Goal: Check status: Check status

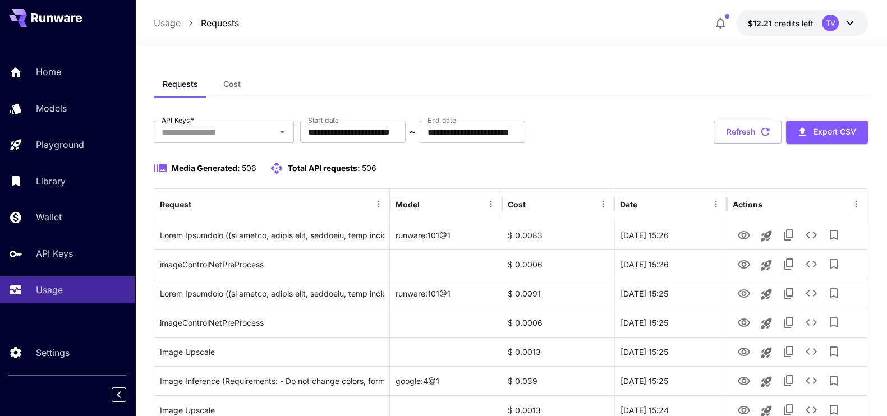
click at [752, 127] on button "Refresh" at bounding box center [748, 132] width 68 height 23
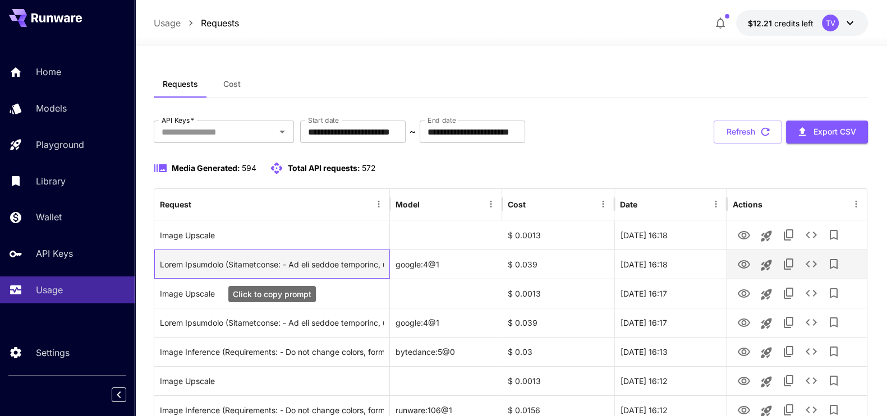
click at [346, 263] on div "Click to copy prompt" at bounding box center [272, 264] width 224 height 29
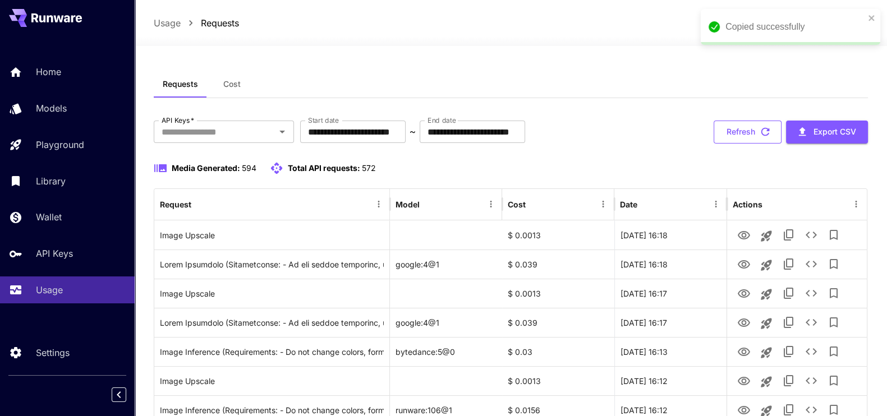
click at [739, 130] on button "Refresh" at bounding box center [748, 132] width 68 height 23
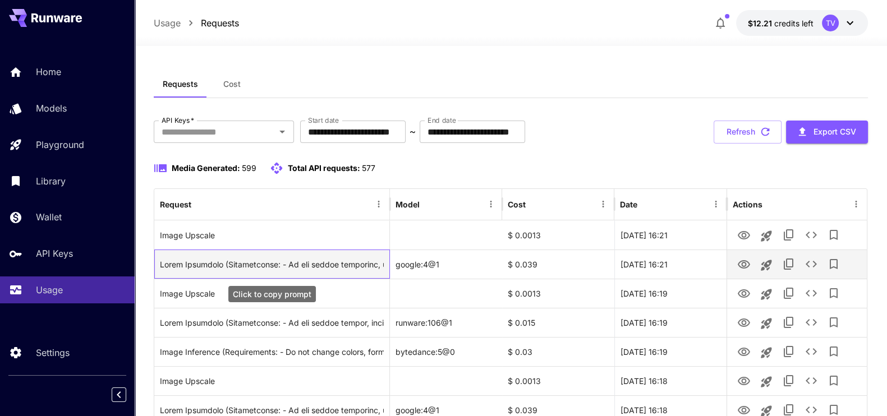
click at [320, 265] on div "Click to copy prompt" at bounding box center [272, 264] width 224 height 29
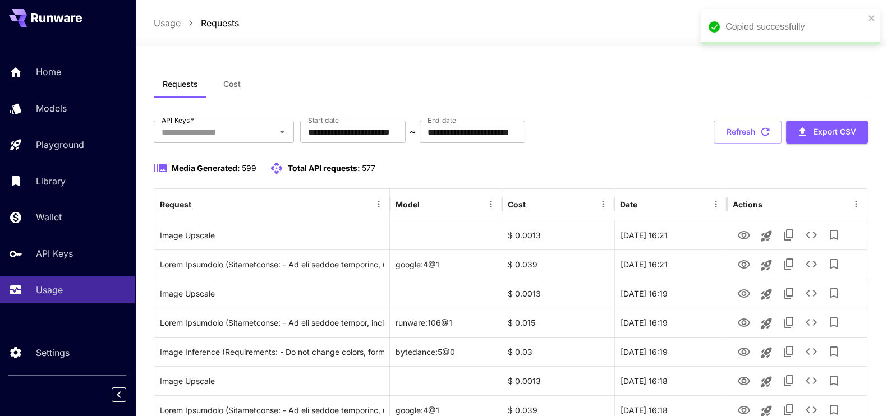
click at [820, 174] on div "Media Generated: 599 Total API requests: 577" at bounding box center [511, 168] width 715 height 13
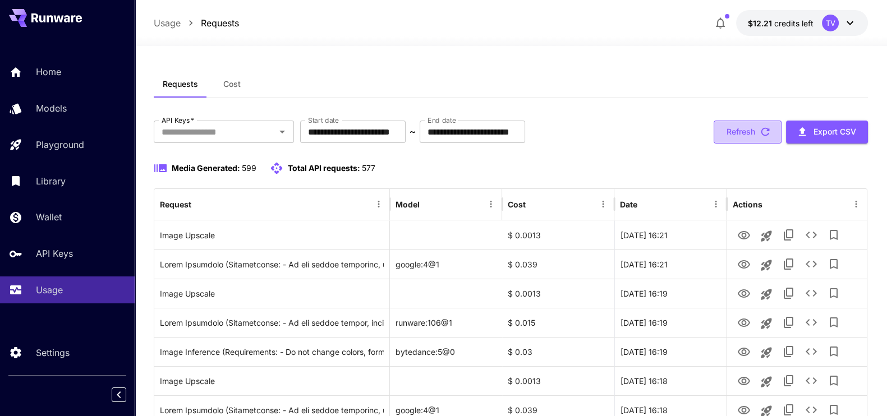
click at [746, 130] on button "Refresh" at bounding box center [748, 132] width 68 height 23
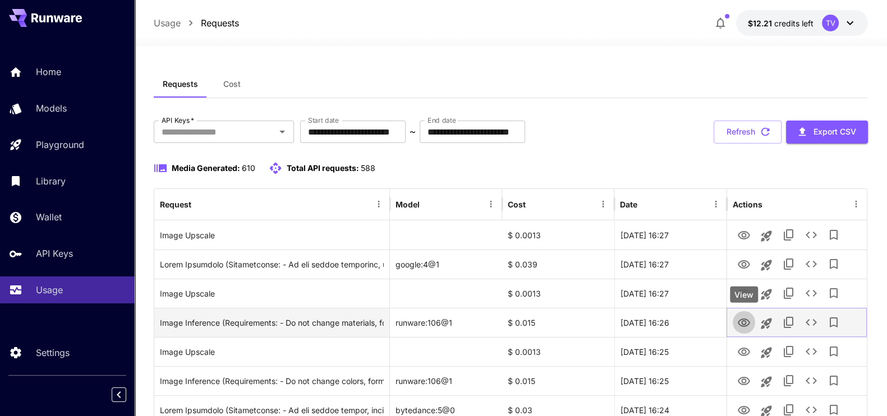
click at [742, 322] on icon "View" at bounding box center [744, 323] width 12 height 8
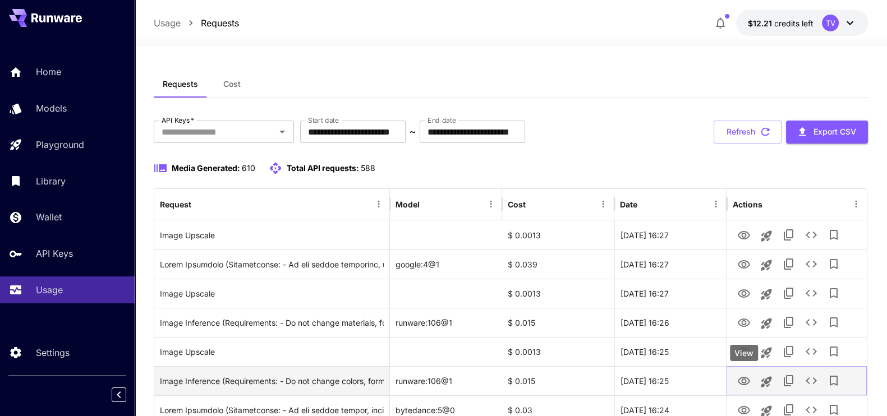
click at [745, 377] on icon "View" at bounding box center [744, 381] width 12 height 8
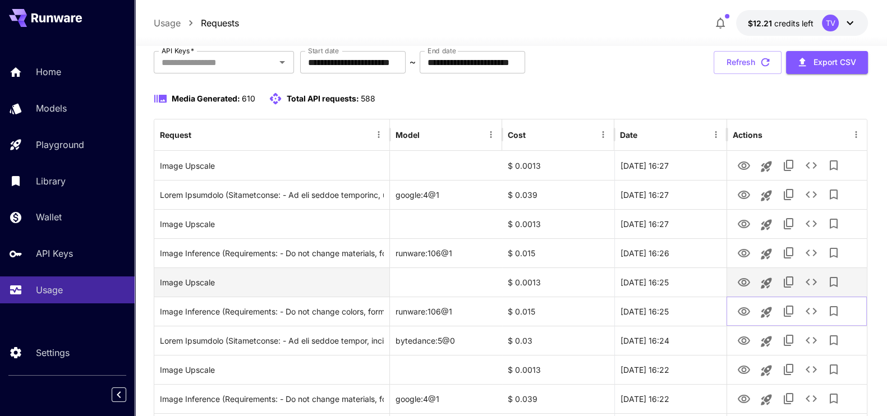
scroll to position [140, 0]
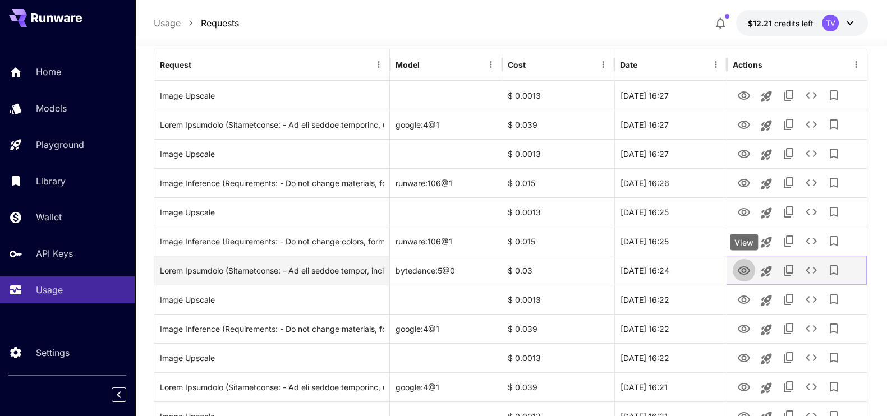
click at [747, 265] on icon "View" at bounding box center [743, 270] width 13 height 13
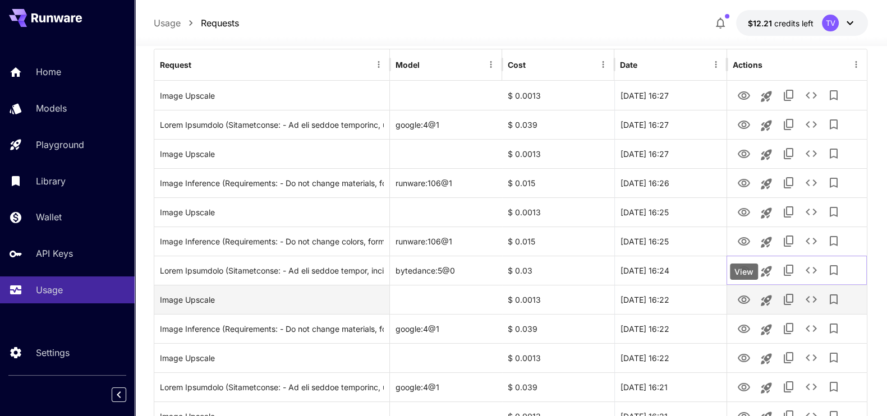
scroll to position [0, 0]
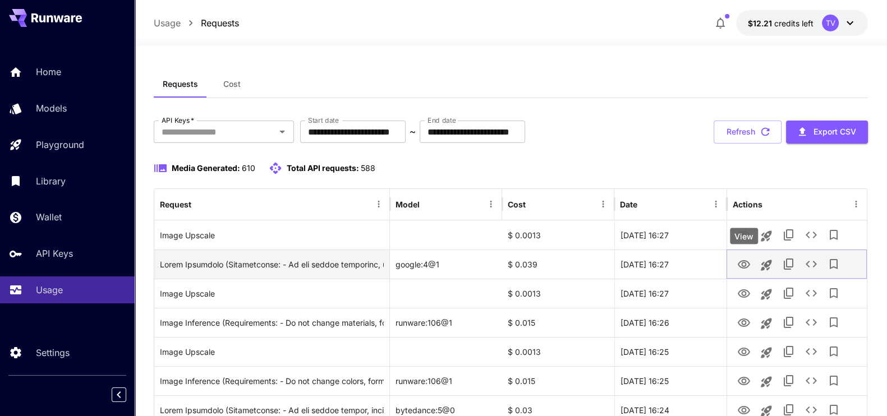
click at [746, 261] on icon "View" at bounding box center [744, 264] width 12 height 8
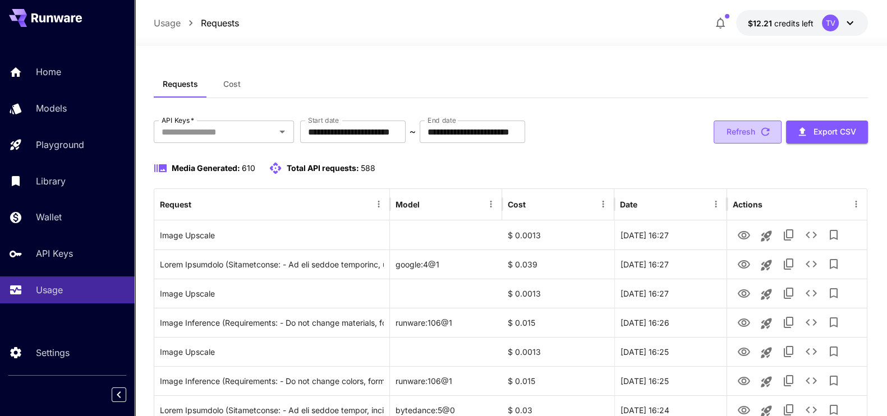
click at [752, 126] on button "Refresh" at bounding box center [748, 132] width 68 height 23
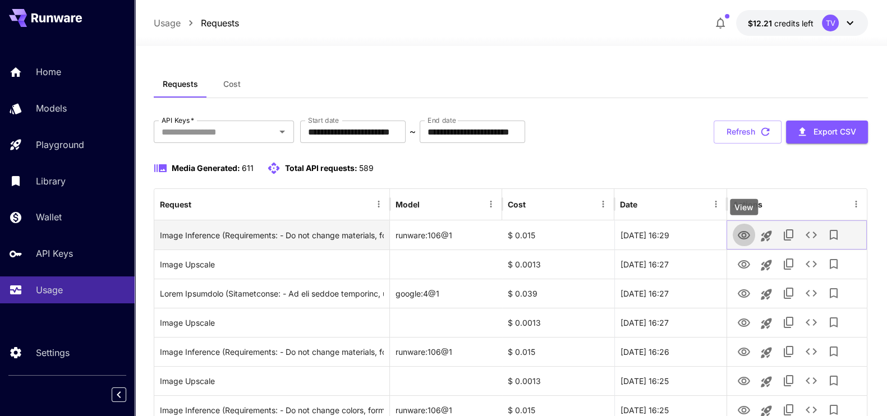
click at [743, 231] on icon "View" at bounding box center [744, 235] width 12 height 8
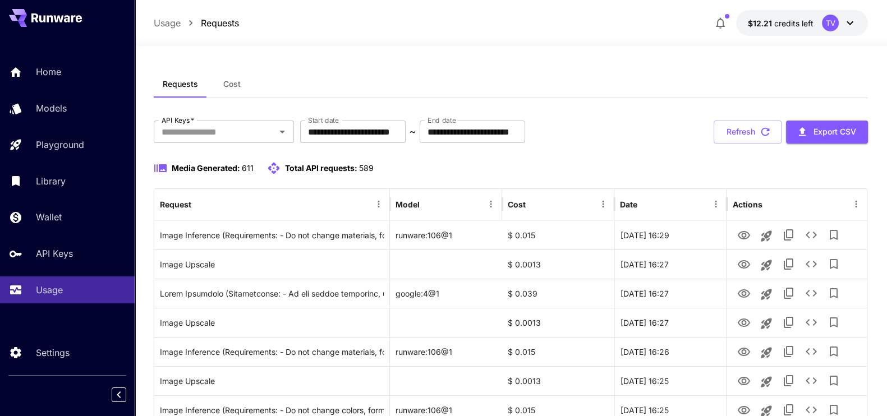
click at [743, 139] on button "Refresh" at bounding box center [748, 132] width 68 height 23
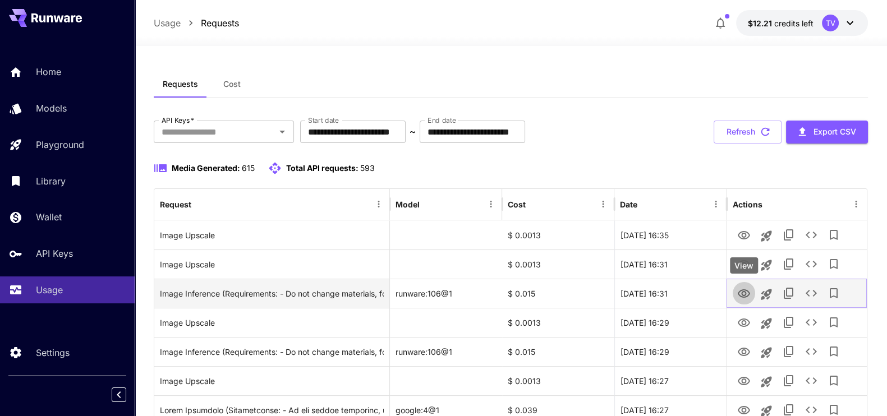
click at [745, 294] on icon "View" at bounding box center [744, 294] width 12 height 8
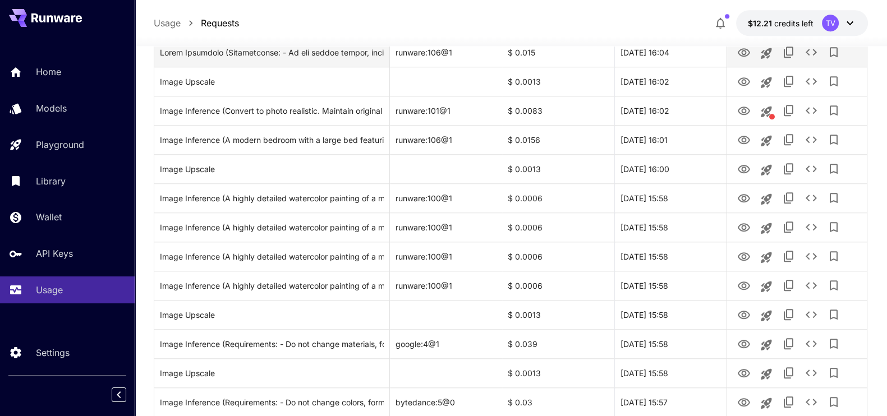
scroll to position [1326, 0]
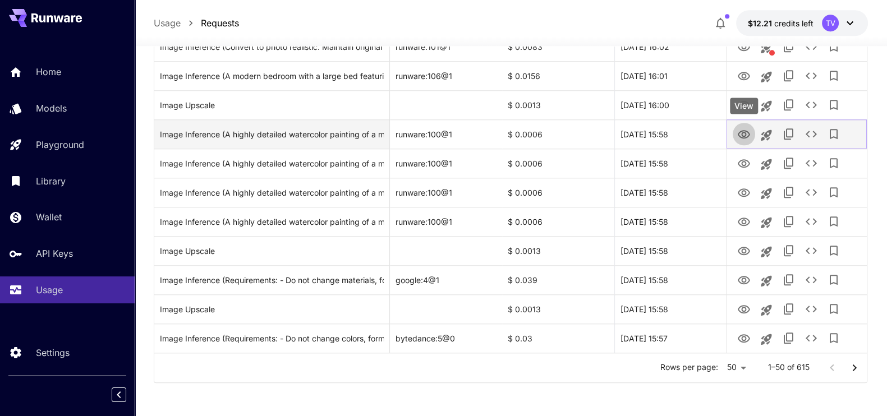
click at [738, 131] on icon "View" at bounding box center [743, 134] width 13 height 13
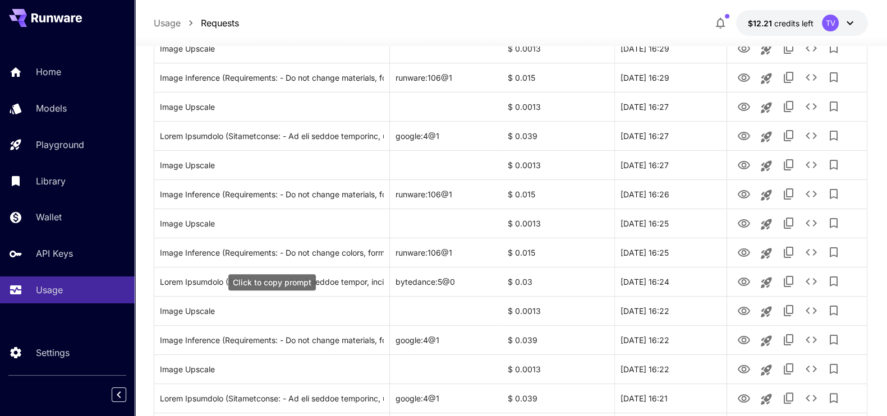
scroll to position [0, 0]
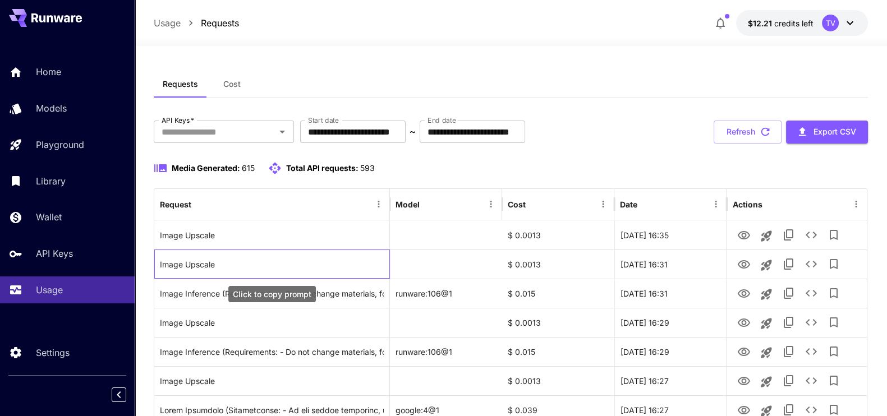
click at [305, 298] on div "Click to copy prompt" at bounding box center [272, 294] width 88 height 16
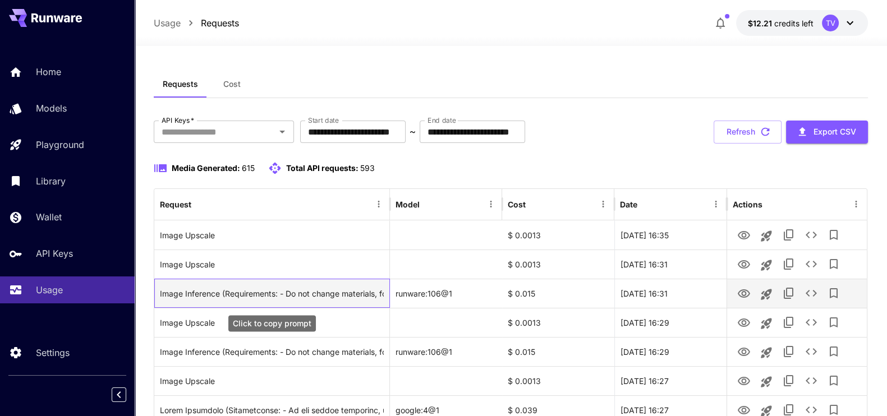
click at [320, 292] on div "Image Inference (Requirements: - Do not change materials, forms, number of floo…" at bounding box center [272, 293] width 224 height 29
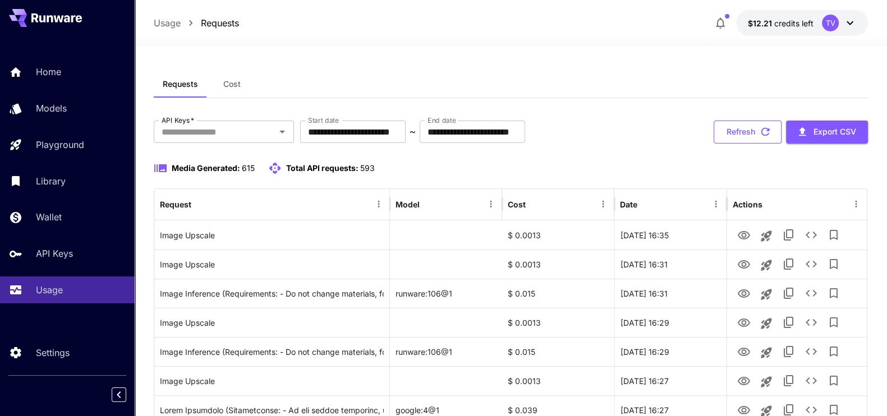
click at [743, 133] on button "Refresh" at bounding box center [748, 132] width 68 height 23
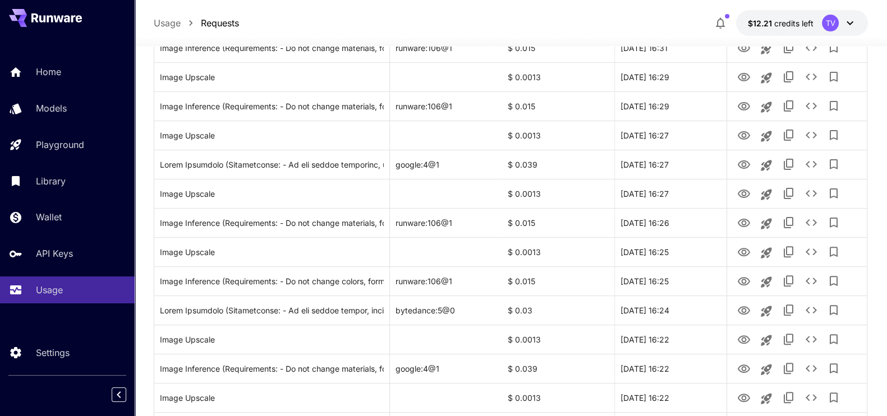
scroll to position [210, 0]
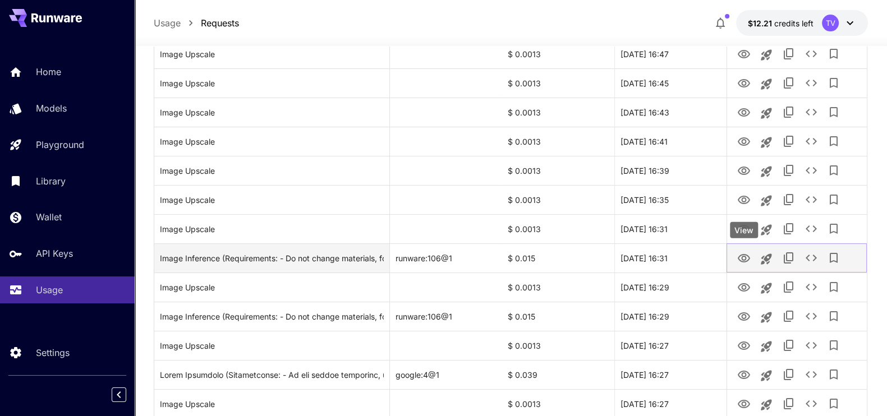
click at [744, 258] on icon "View" at bounding box center [743, 258] width 13 height 13
click at [746, 260] on icon "View" at bounding box center [744, 258] width 12 height 8
click at [329, 259] on div "Image Inference (Requirements: - Do not change materials, forms, number of floo…" at bounding box center [272, 258] width 224 height 29
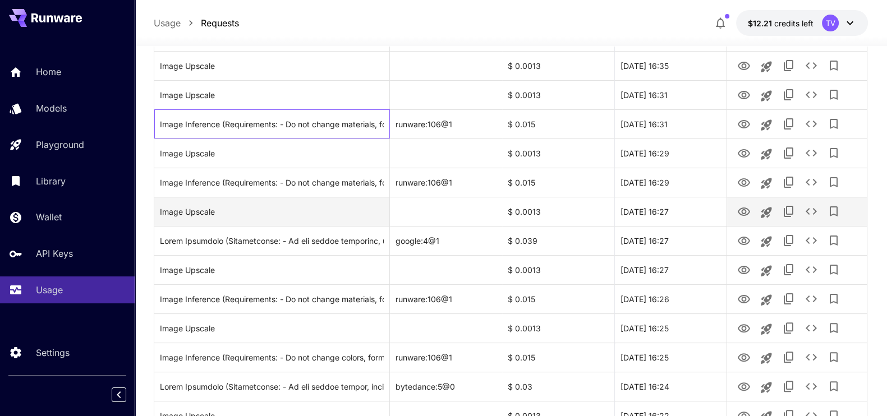
scroll to position [0, 0]
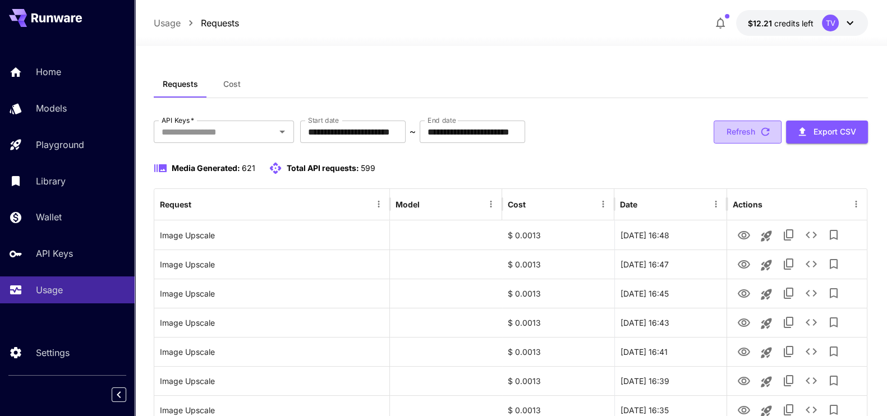
click at [761, 126] on icon "button" at bounding box center [765, 132] width 12 height 12
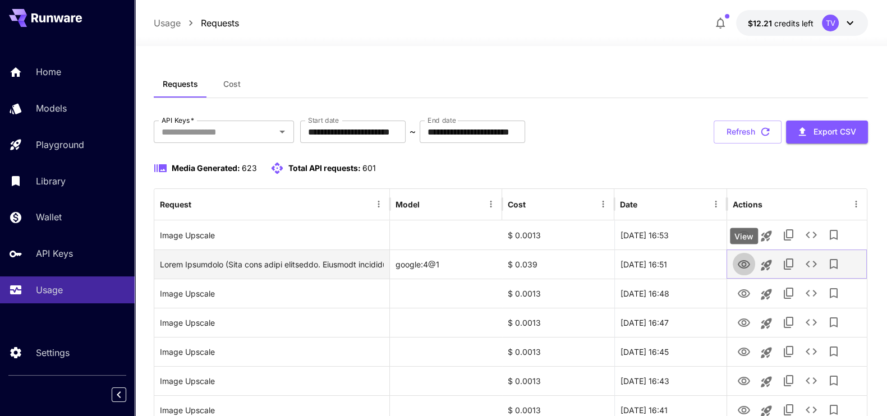
click at [745, 261] on icon "View" at bounding box center [743, 264] width 13 height 13
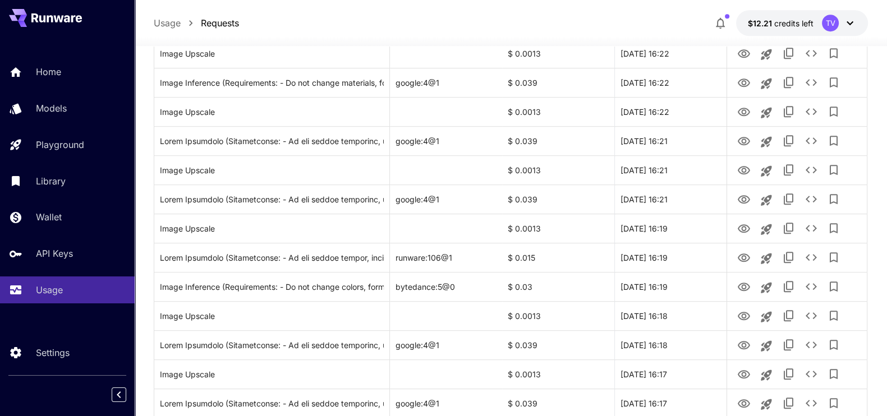
scroll to position [204, 0]
